Goal: Task Accomplishment & Management: Use online tool/utility

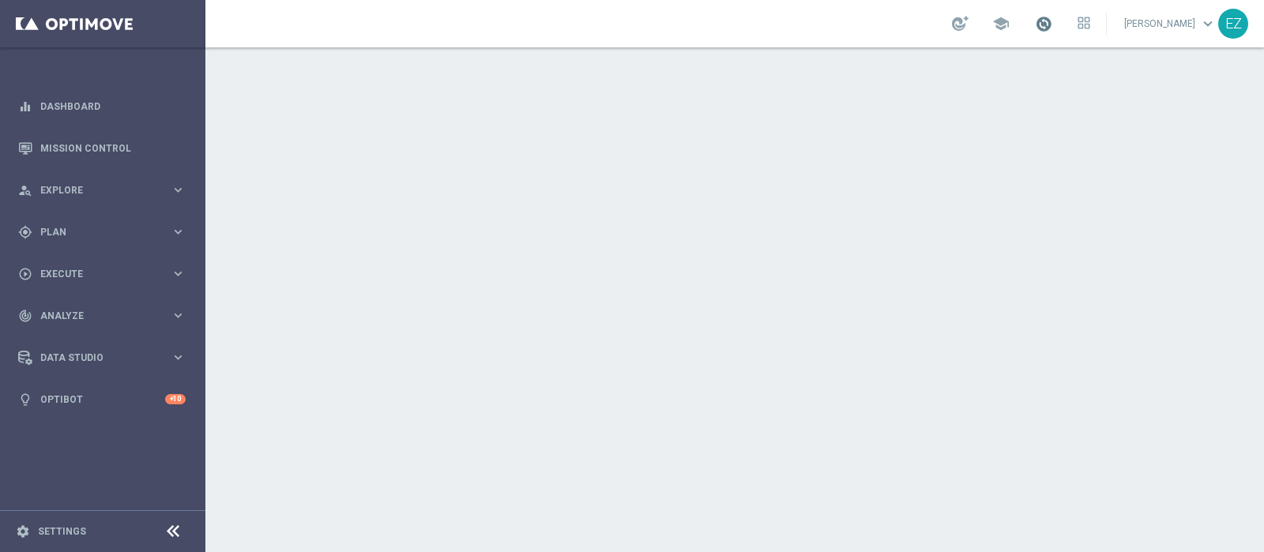
click at [1052, 20] on span at bounding box center [1043, 23] width 17 height 17
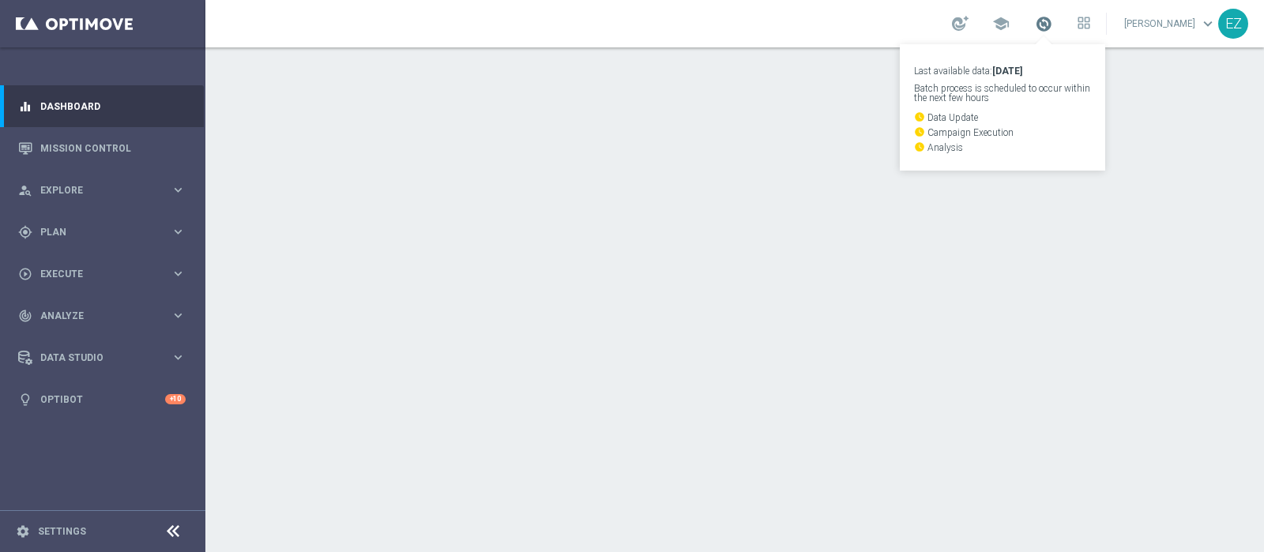
click at [1052, 20] on span at bounding box center [1043, 23] width 17 height 17
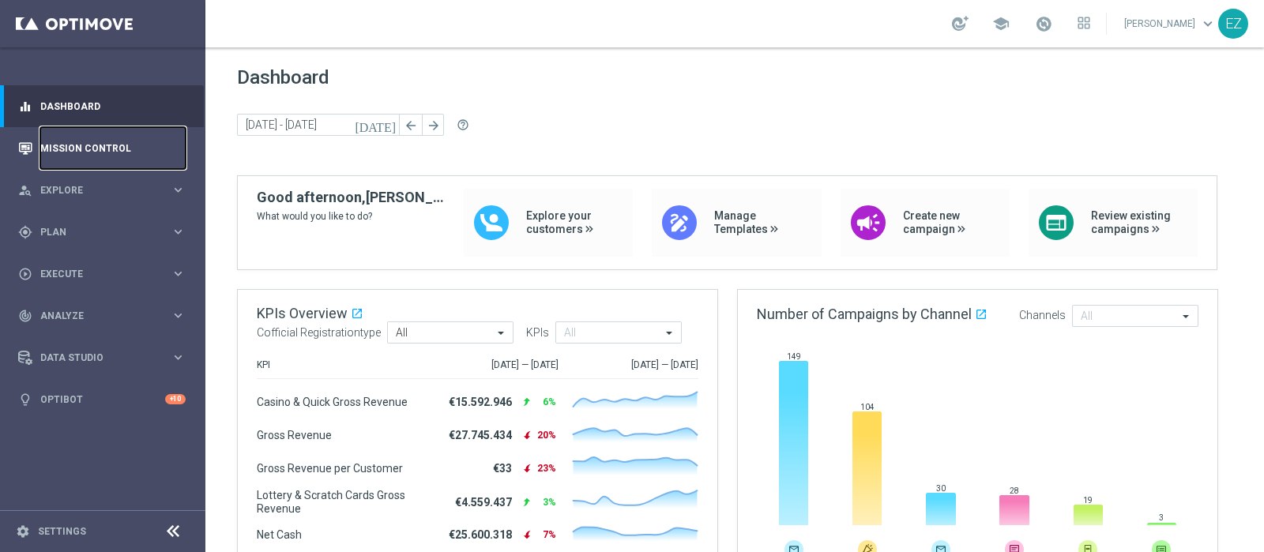
click at [88, 153] on link "Mission Control" at bounding box center [112, 148] width 145 height 42
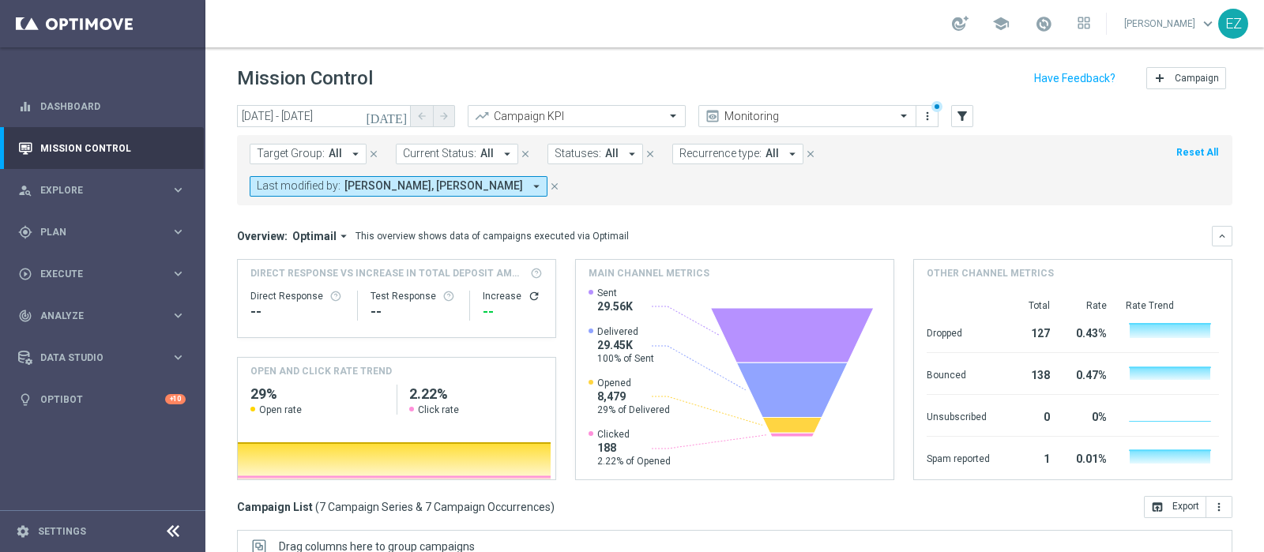
click at [403, 116] on icon "[DATE]" at bounding box center [387, 116] width 43 height 14
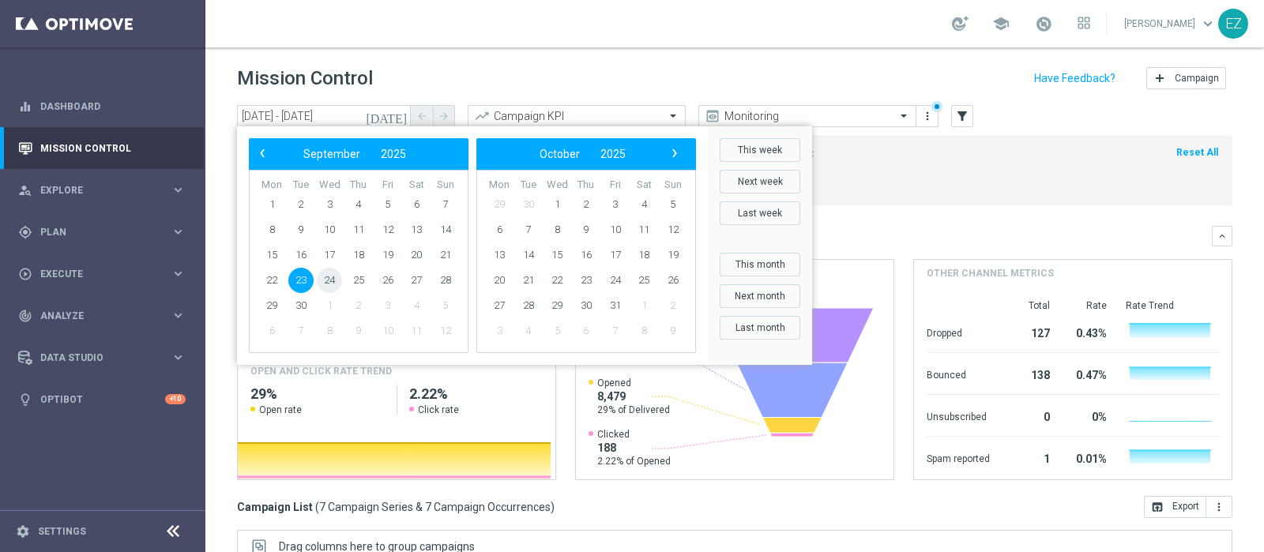
click at [329, 277] on span "24" at bounding box center [329, 280] width 25 height 25
click at [330, 280] on span "24" at bounding box center [329, 280] width 25 height 25
type input "[DATE] - [DATE]"
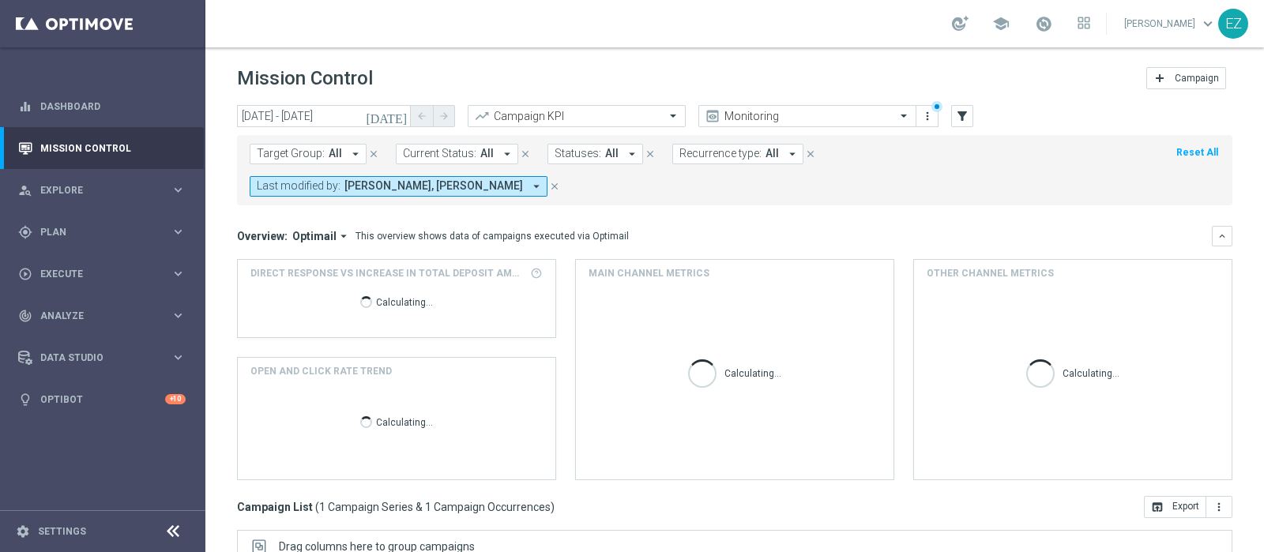
scroll to position [237, 0]
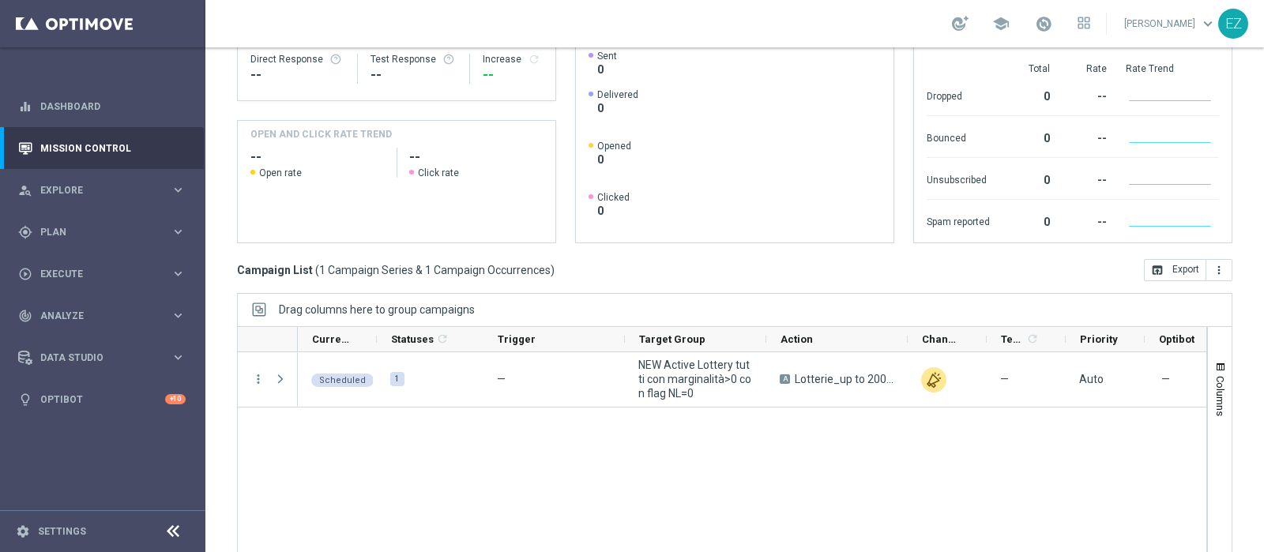
drag, startPoint x: 596, startPoint y: 536, endPoint x: 833, endPoint y: 544, distance: 237.2
click at [833, 544] on ag-grid-angular "Drag columns here to group campaigns Drag here to set column labels" at bounding box center [734, 439] width 995 height 292
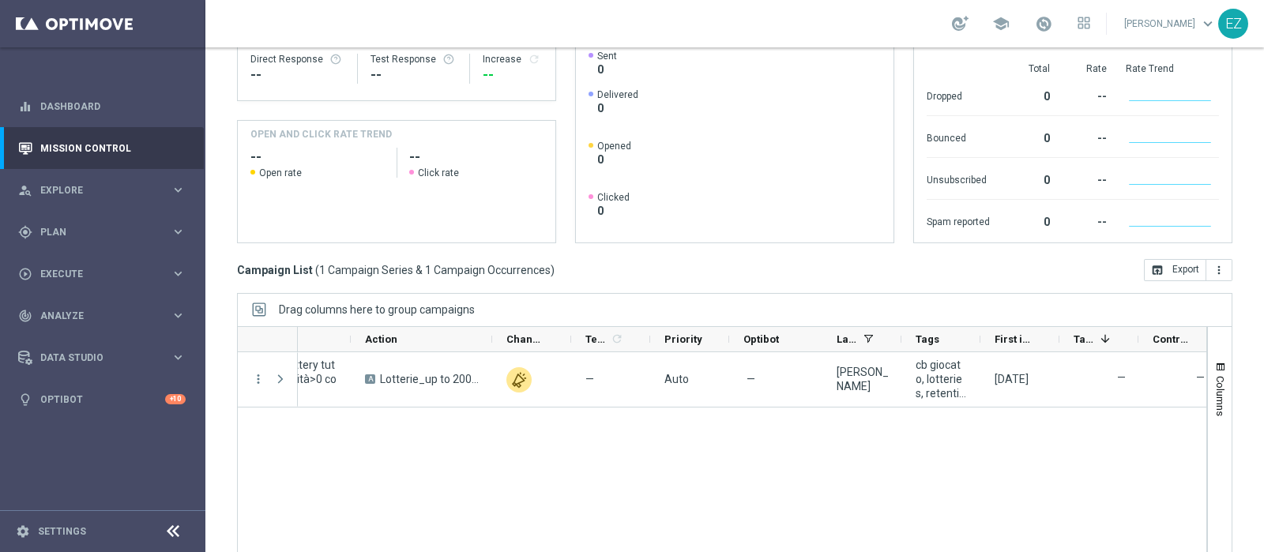
scroll to position [0, 0]
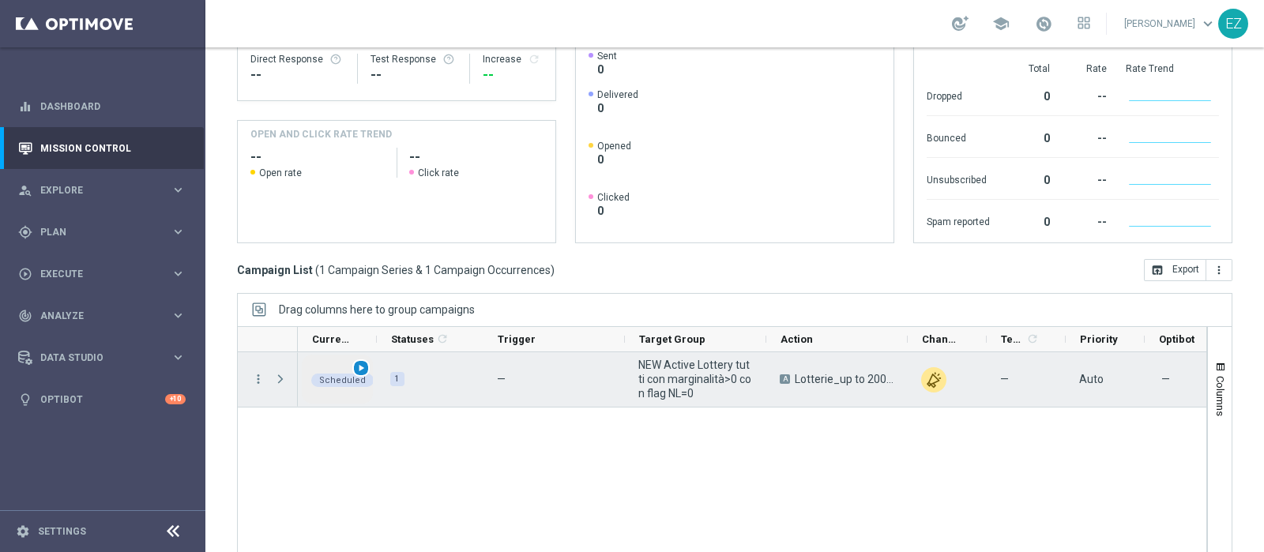
click at [363, 363] on span "play_arrow" at bounding box center [361, 368] width 11 height 11
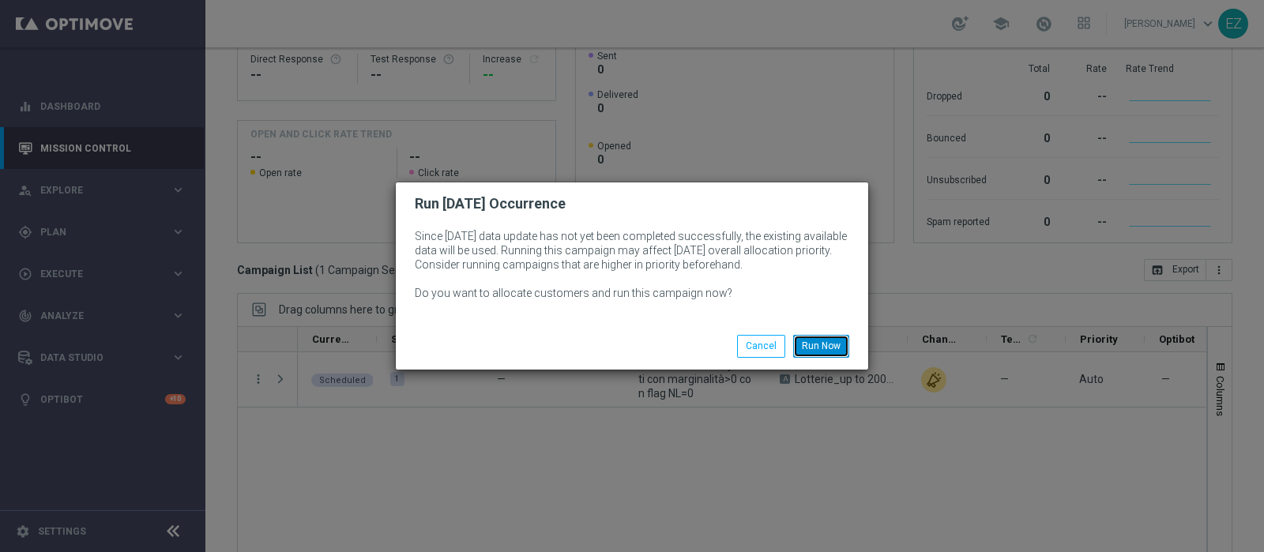
click at [818, 343] on button "Run Now" at bounding box center [821, 346] width 56 height 22
